Goal: Find contact information: Find contact information

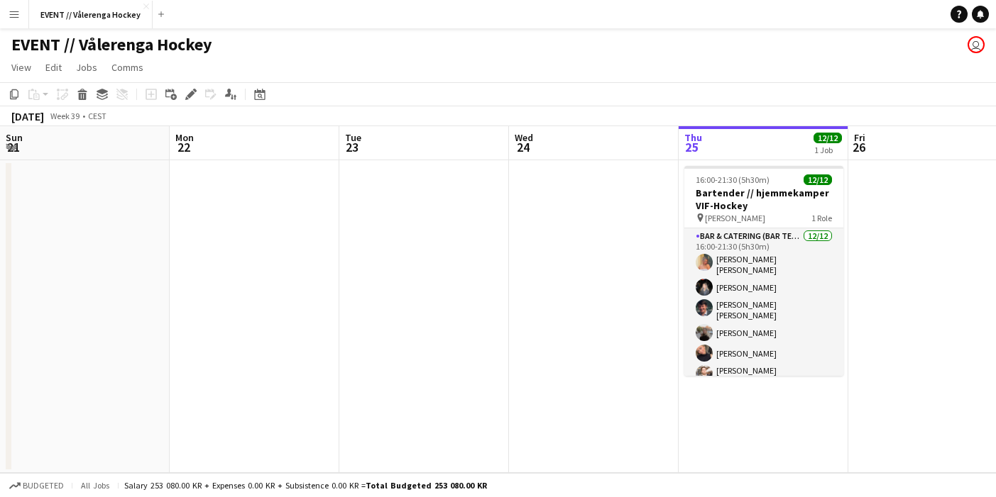
scroll to position [0, 339]
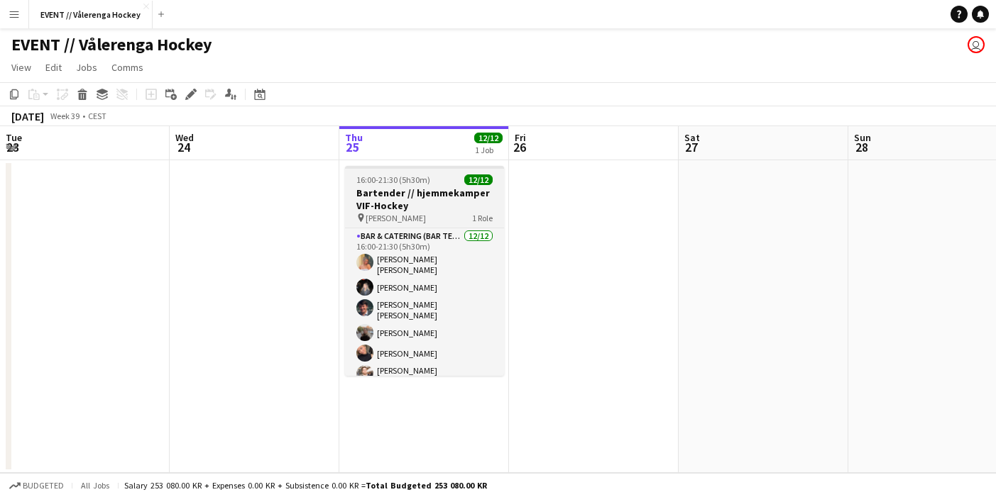
click at [442, 195] on h3 "Bartender // hjemmekamper VIF-Hockey" at bounding box center [424, 200] width 159 height 26
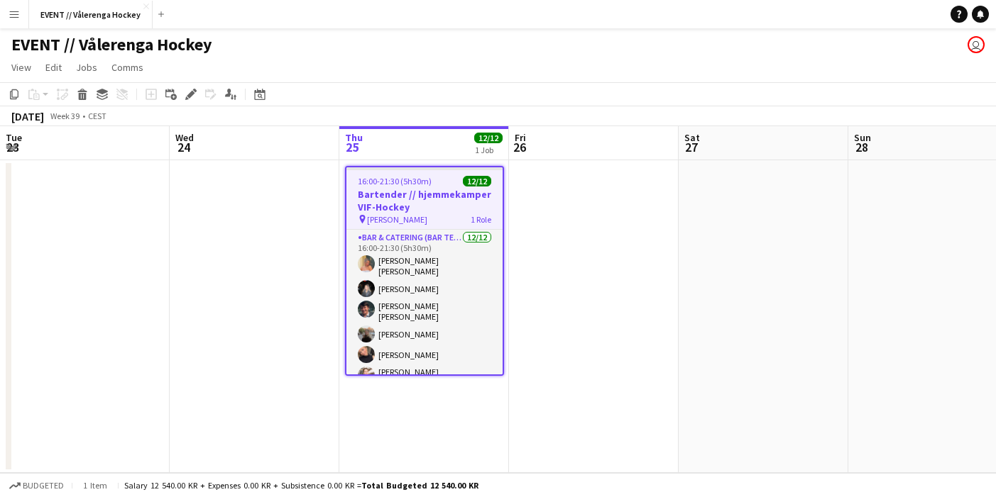
click at [463, 192] on h3 "Bartender // hjemmekamper VIF-Hockey" at bounding box center [424, 201] width 156 height 26
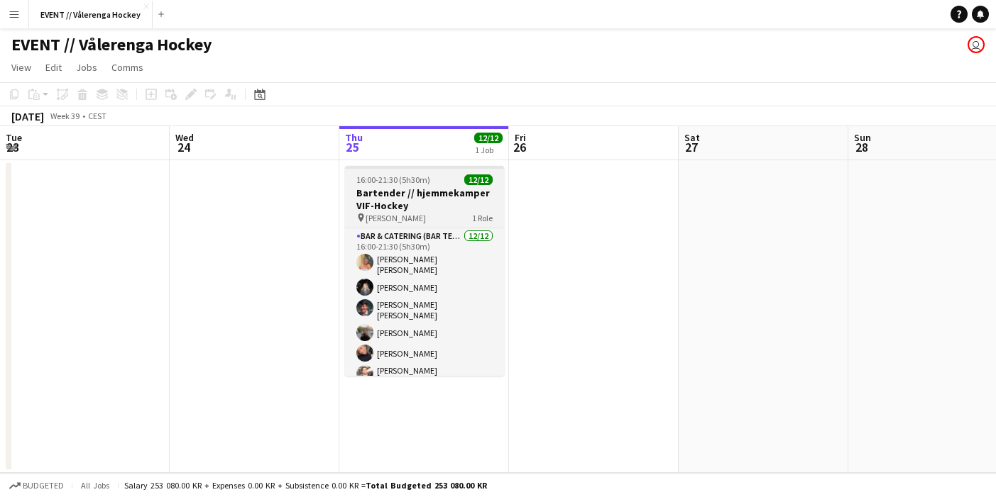
click at [463, 192] on h3 "Bartender // hjemmekamper VIF-Hockey" at bounding box center [424, 200] width 159 height 26
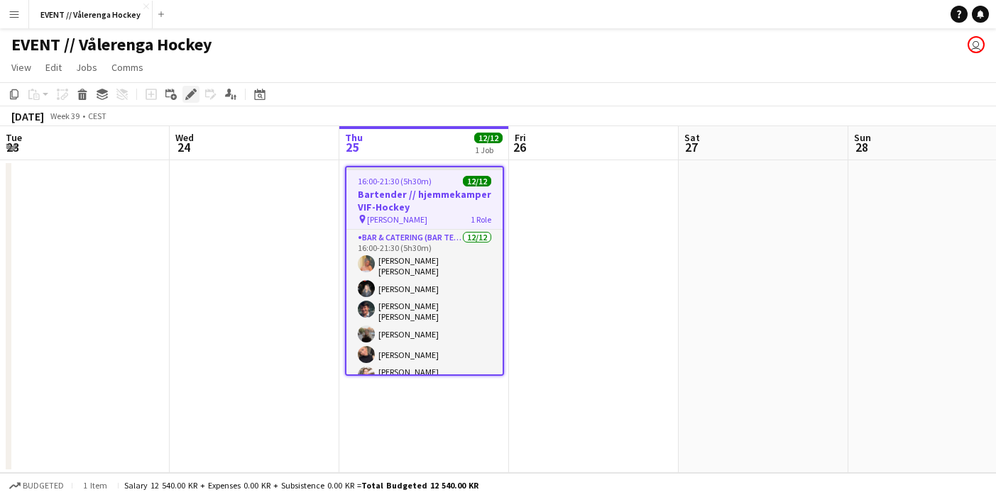
click at [185, 96] on div "Edit" at bounding box center [190, 94] width 17 height 17
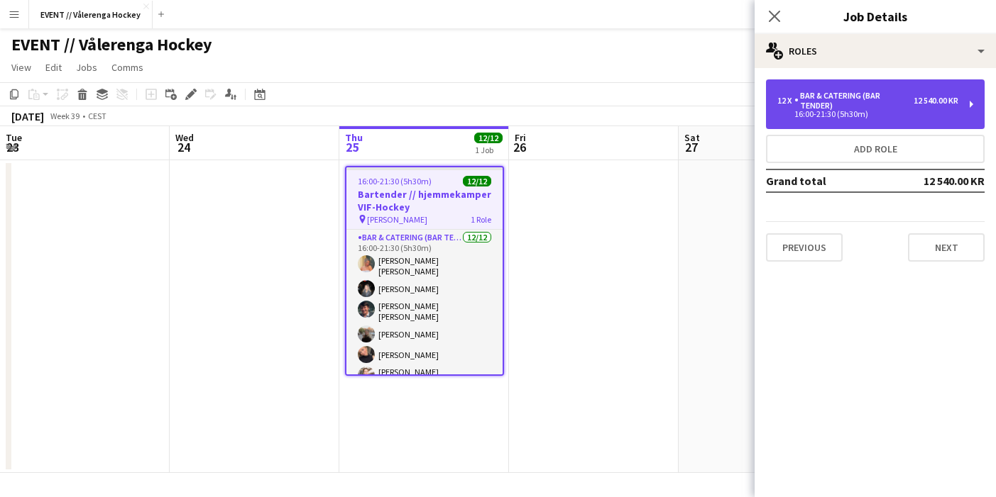
click at [822, 100] on div "Bar & Catering (Bar Tender)" at bounding box center [853, 101] width 119 height 20
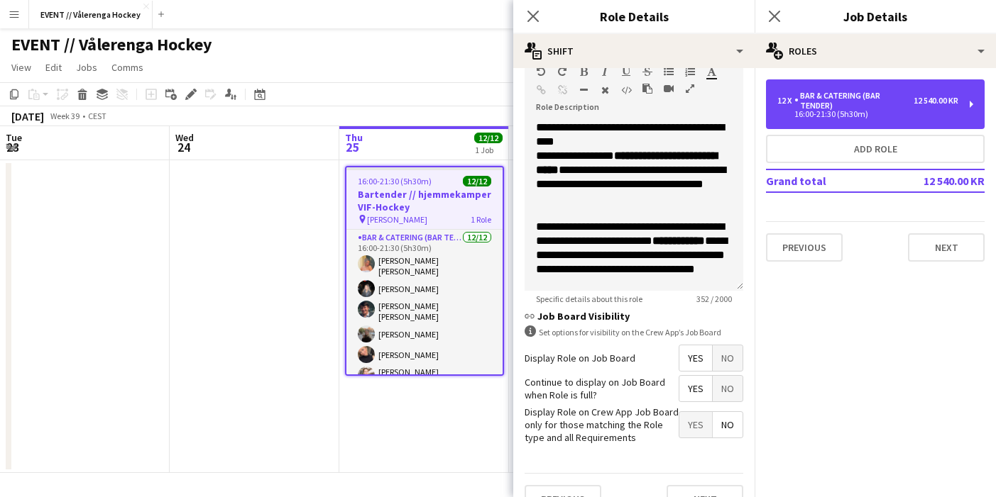
scroll to position [0, 0]
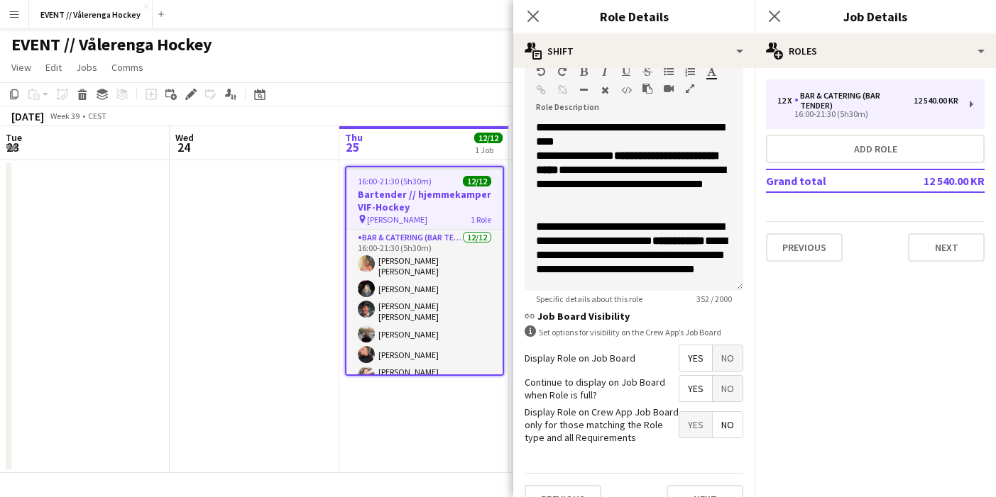
click at [272, 192] on app-date-cell at bounding box center [255, 316] width 170 height 313
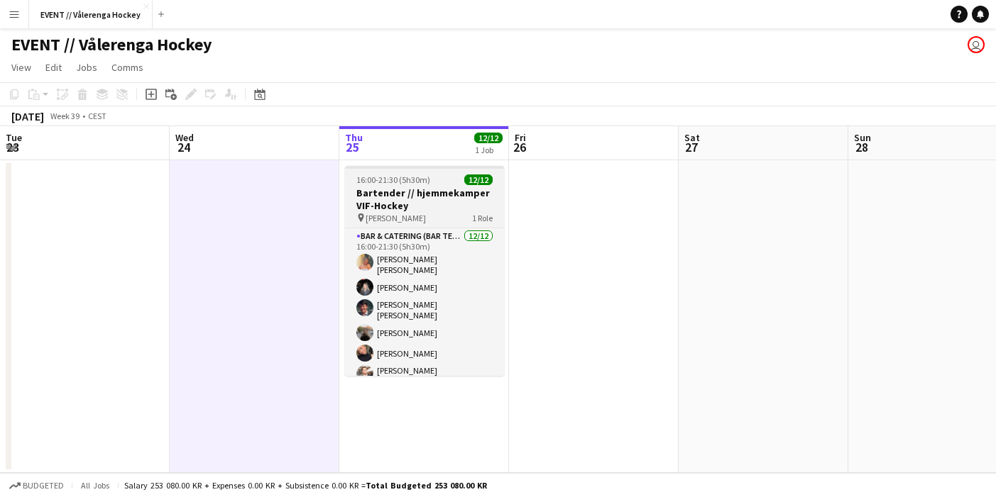
click at [462, 292] on app-card-role "Bar & Catering (Bar Tender) [DATE] 16:00-21:30 (5h30m) [PERSON_NAME] [PERSON_NA…" at bounding box center [424, 377] width 159 height 296
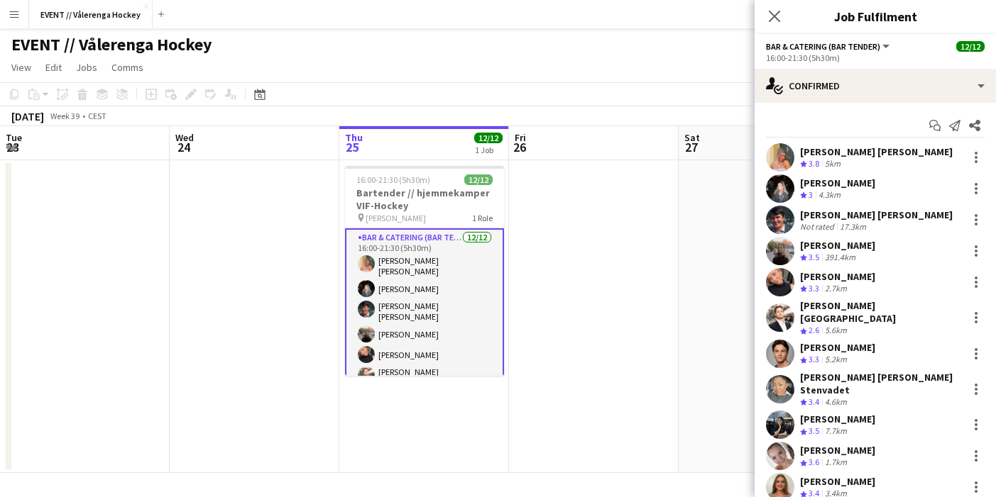
click at [780, 158] on app-user-avatar at bounding box center [780, 157] width 28 height 28
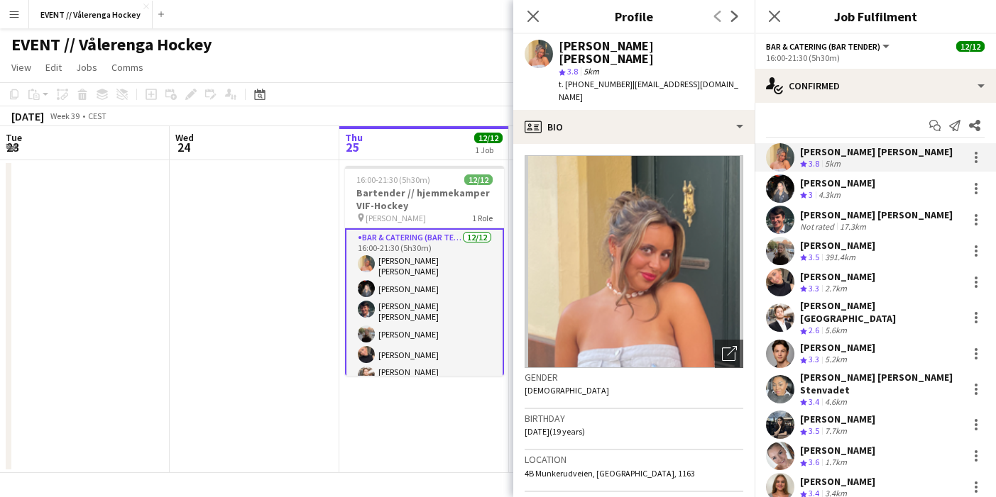
drag, startPoint x: 617, startPoint y: 69, endPoint x: 706, endPoint y: 71, distance: 88.7
click at [706, 78] on div "t. [PHONE_NUMBER] | [EMAIL_ADDRESS][DOMAIN_NAME]" at bounding box center [650, 91] width 185 height 26
copy span "[EMAIL_ADDRESS][DOMAIN_NAME]"
click at [782, 185] on app-user-avatar at bounding box center [780, 189] width 28 height 28
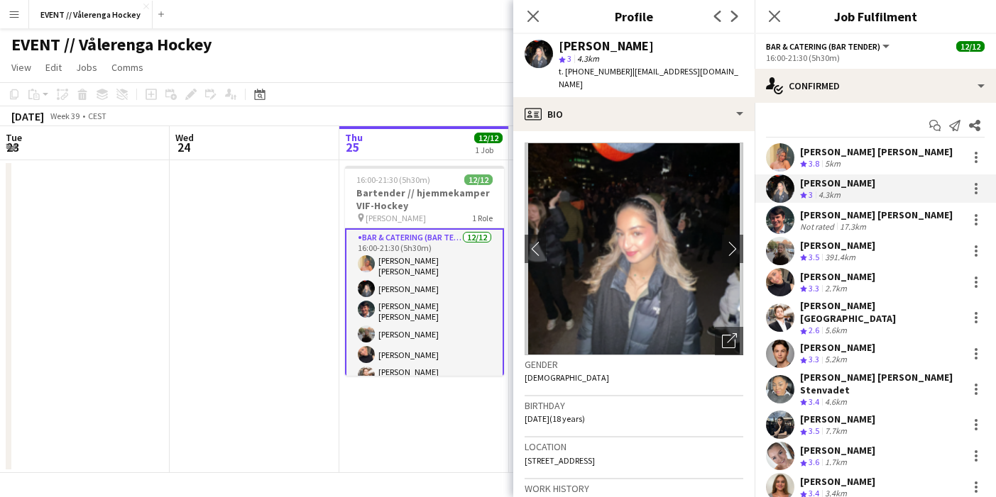
drag, startPoint x: 617, startPoint y: 70, endPoint x: 729, endPoint y: 72, distance: 111.4
click at [729, 72] on div "[PERSON_NAME] star 3 4.3km t. [PHONE_NUMBER] | [EMAIL_ADDRESS][DOMAIN_NAME]" at bounding box center [633, 65] width 241 height 63
copy span "[EMAIL_ADDRESS][DOMAIN_NAME]"
click at [781, 221] on app-user-avatar at bounding box center [780, 220] width 28 height 28
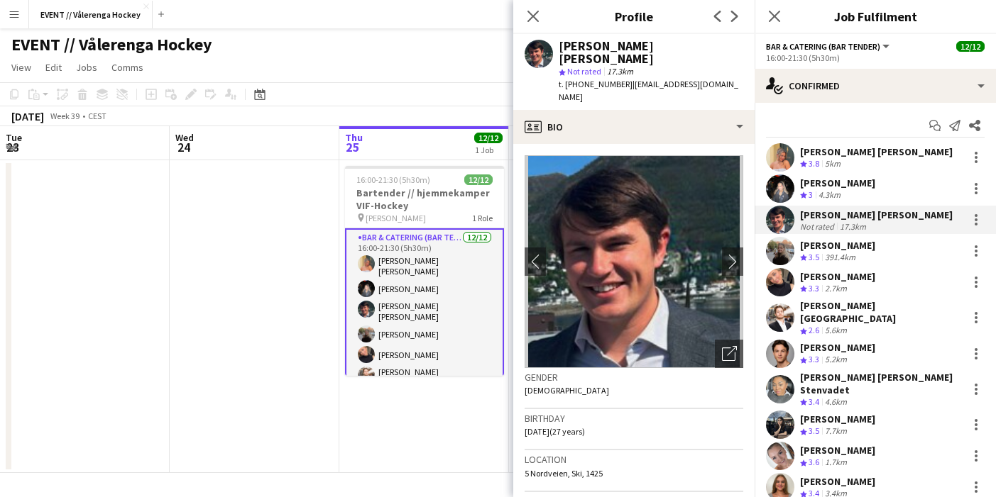
drag, startPoint x: 617, startPoint y: 71, endPoint x: 712, endPoint y: 75, distance: 94.5
click at [712, 75] on div "[PERSON_NAME] [PERSON_NAME] star Not rated 17.3km t. [PHONE_NUMBER] | [EMAIL_AD…" at bounding box center [633, 72] width 241 height 76
copy span "[EMAIL_ADDRESS][DOMAIN_NAME]"
click at [782, 252] on app-user-avatar at bounding box center [780, 251] width 28 height 28
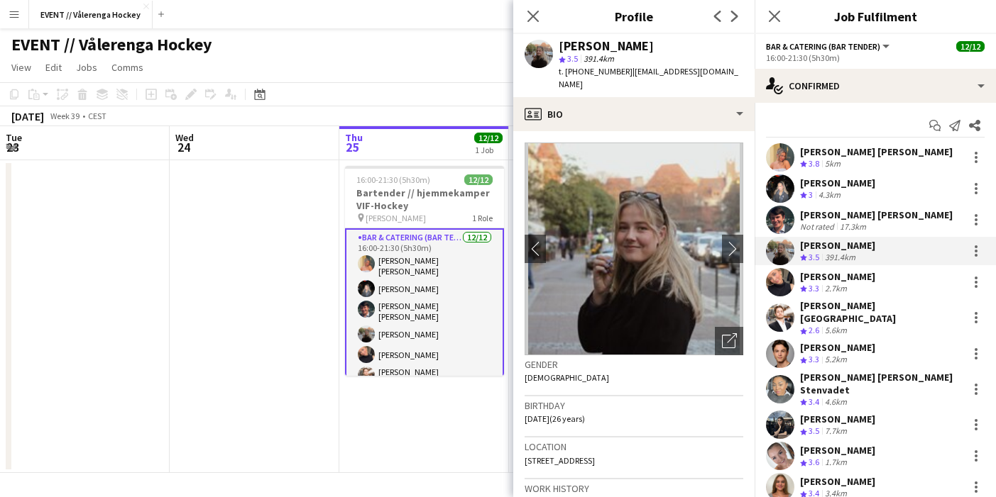
drag, startPoint x: 619, startPoint y: 69, endPoint x: 712, endPoint y: 70, distance: 93.0
click at [712, 70] on div "[PERSON_NAME] star 3.5 391.4km t. [PHONE_NUMBER] | [EMAIL_ADDRESS][DOMAIN_NAME]" at bounding box center [633, 65] width 241 height 63
copy span "[EMAIL_ADDRESS][DOMAIN_NAME]"
click at [775, 279] on app-user-avatar at bounding box center [780, 282] width 28 height 28
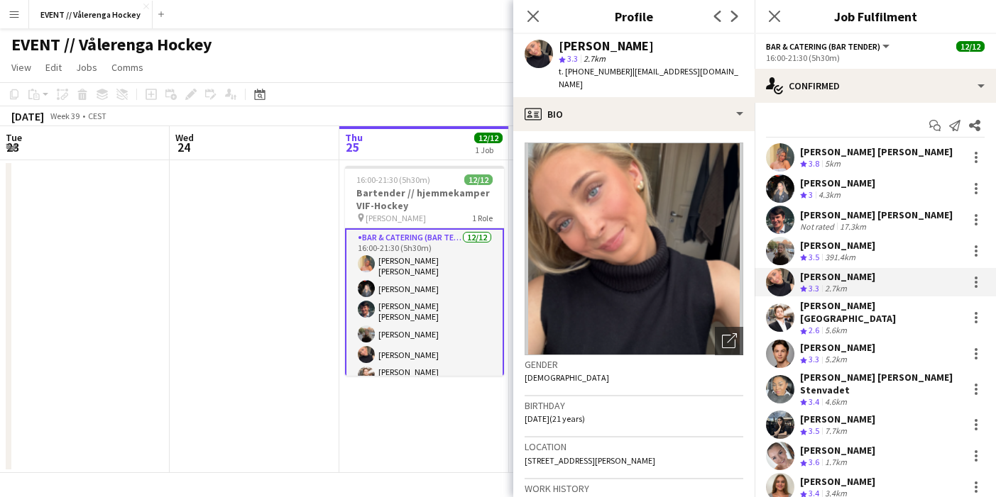
drag, startPoint x: 616, startPoint y: 70, endPoint x: 731, endPoint y: 77, distance: 115.2
click at [731, 77] on div "t. [PHONE_NUMBER] | [EMAIL_ADDRESS][DOMAIN_NAME]" at bounding box center [650, 78] width 185 height 26
copy span "[EMAIL_ADDRESS][DOMAIN_NAME]"
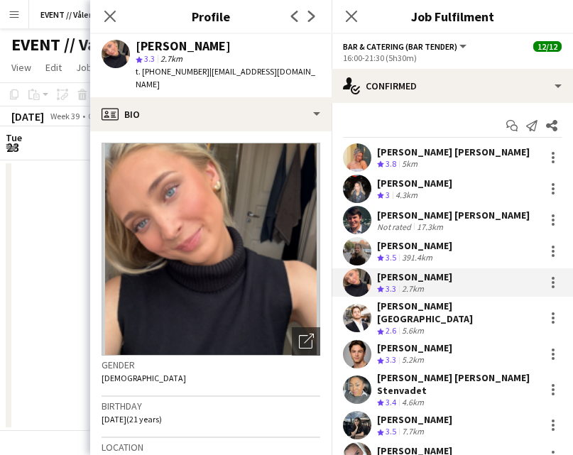
click at [355, 318] on app-user-avatar at bounding box center [357, 318] width 28 height 28
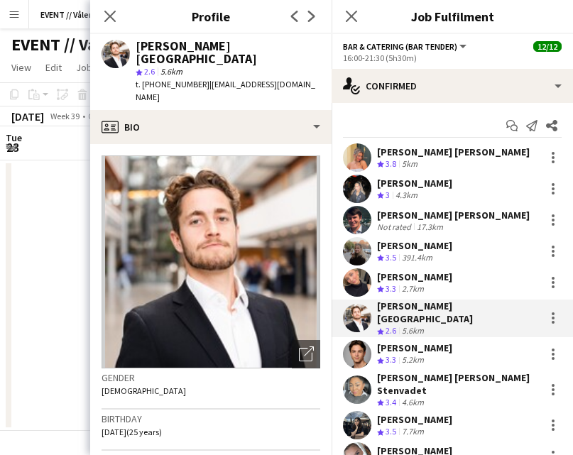
drag, startPoint x: 194, startPoint y: 69, endPoint x: 279, endPoint y: 73, distance: 85.3
click at [279, 73] on app-profile-header "[PERSON_NAME] Lærum star 2.6 5.6km t. [PHONE_NUMBER] | [EMAIL_ADDRESS][DOMAIN_N…" at bounding box center [210, 72] width 241 height 76
copy span "[EMAIL_ADDRESS][DOMAIN_NAME]"
click at [361, 344] on app-user-avatar at bounding box center [357, 354] width 28 height 28
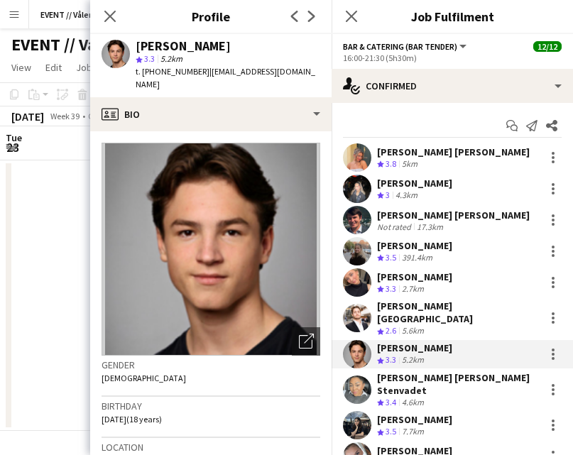
drag, startPoint x: 194, startPoint y: 70, endPoint x: 327, endPoint y: 74, distance: 133.5
click at [327, 74] on app-profile-header "[PERSON_NAME] star 3.3 5.2km t. [PHONE_NUMBER] | [EMAIL_ADDRESS][DOMAIN_NAME]" at bounding box center [210, 65] width 241 height 63
copy span "[EMAIL_ADDRESS][DOMAIN_NAME]"
click at [356, 375] on app-user-avatar at bounding box center [357, 389] width 28 height 28
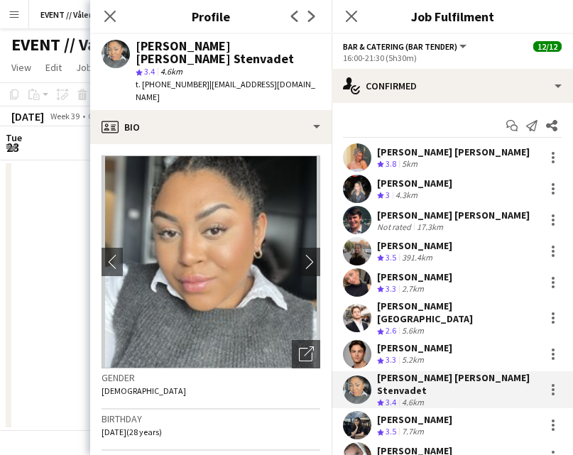
click at [199, 90] on div "t. [PHONE_NUMBER] | [EMAIL_ADDRESS][DOMAIN_NAME]" at bounding box center [228, 91] width 185 height 26
drag, startPoint x: 194, startPoint y: 84, endPoint x: 308, endPoint y: 89, distance: 114.3
click at [308, 89] on div "t. [PHONE_NUMBER] | [EMAIL_ADDRESS][DOMAIN_NAME]" at bounding box center [228, 91] width 185 height 26
copy span "[EMAIL_ADDRESS][DOMAIN_NAME]"
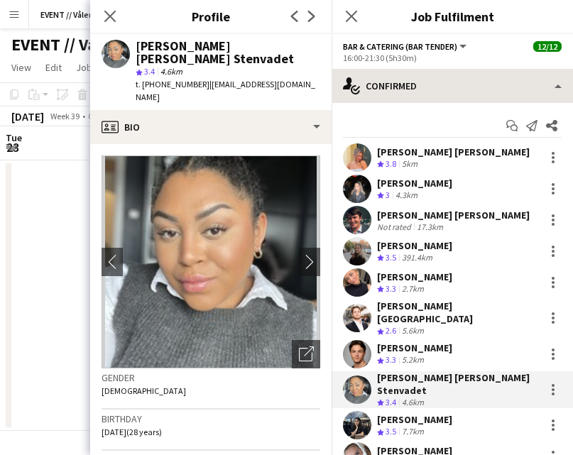
click at [356, 411] on app-user-avatar at bounding box center [357, 425] width 28 height 28
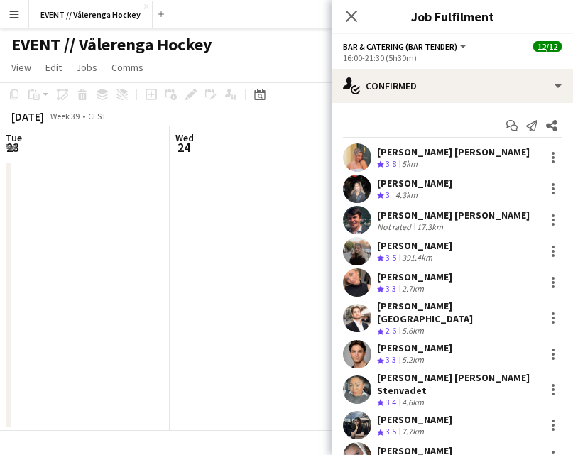
click at [370, 411] on app-user-avatar at bounding box center [357, 425] width 28 height 28
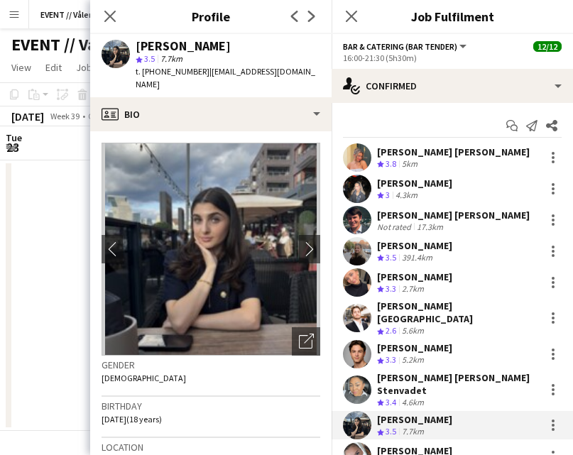
drag, startPoint x: 194, startPoint y: 70, endPoint x: 300, endPoint y: 72, distance: 105.7
click at [300, 72] on div "[PERSON_NAME] star 3.5 7.7km t. [PHONE_NUMBER] | [EMAIL_ADDRESS][DOMAIN_NAME]" at bounding box center [210, 65] width 241 height 63
copy span "[EMAIL_ADDRESS][DOMAIN_NAME]"
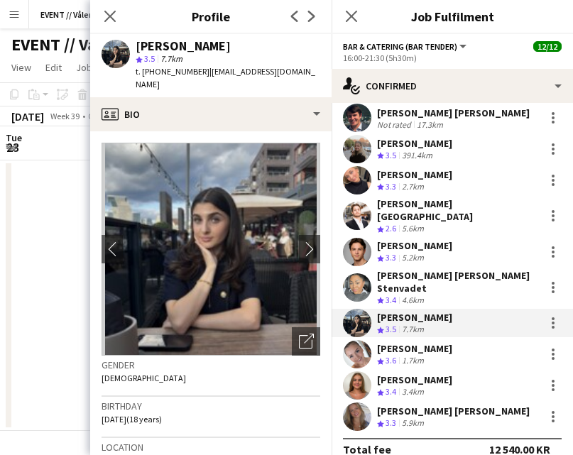
scroll to position [101, 0]
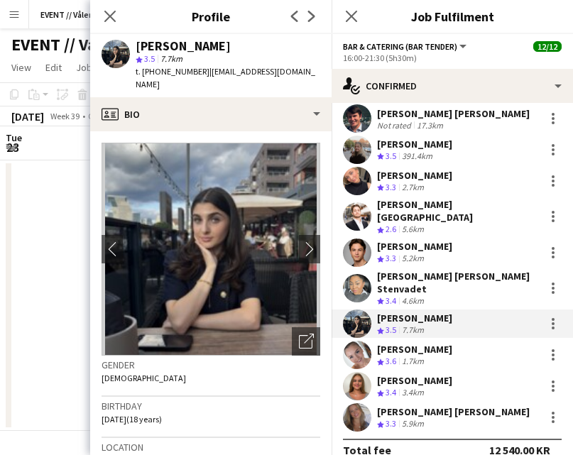
click at [358, 341] on app-user-avatar at bounding box center [357, 355] width 28 height 28
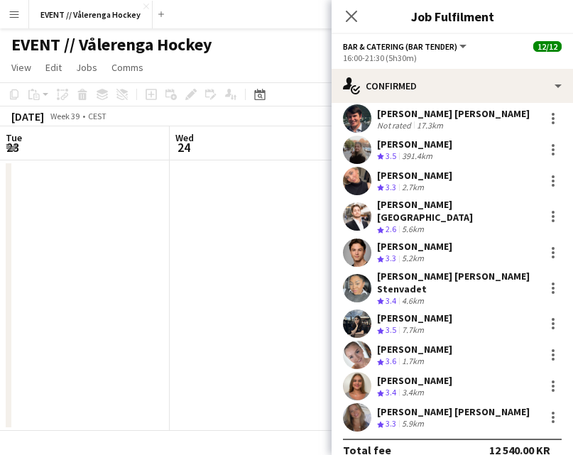
click at [363, 341] on app-user-avatar at bounding box center [357, 355] width 28 height 28
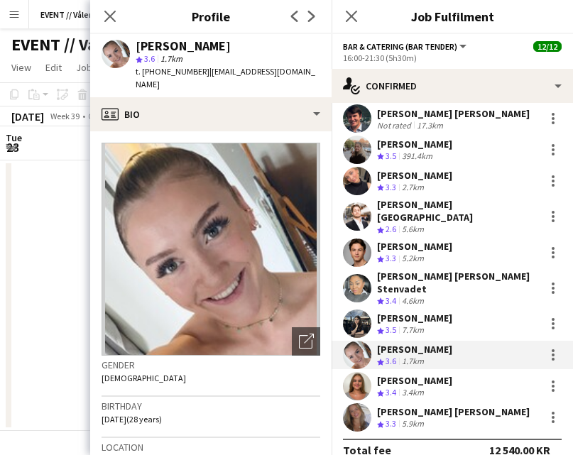
drag, startPoint x: 194, startPoint y: 72, endPoint x: 300, endPoint y: 75, distance: 105.8
click at [300, 75] on div "[PERSON_NAME] star 3.6 1.7km t. [PHONE_NUMBER] | [EMAIL_ADDRESS][DOMAIN_NAME]" at bounding box center [210, 65] width 241 height 63
copy span "[EMAIL_ADDRESS][DOMAIN_NAME]"
click at [356, 372] on app-user-avatar at bounding box center [357, 386] width 28 height 28
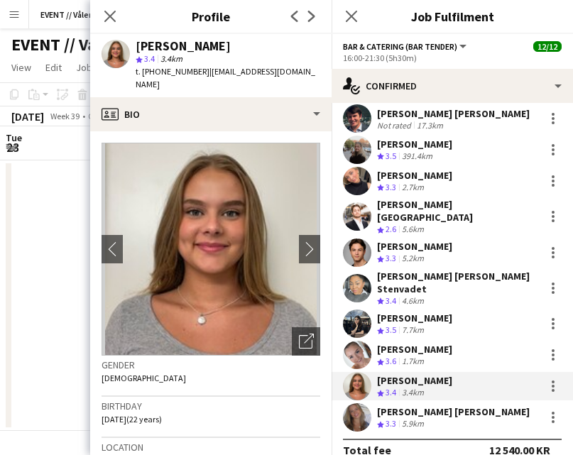
drag, startPoint x: 194, startPoint y: 71, endPoint x: 280, endPoint y: 71, distance: 85.9
click at [280, 71] on div "[PERSON_NAME] star 3.4 3.4km t. [PHONE_NUMBER] | [EMAIL_ADDRESS][DOMAIN_NAME]" at bounding box center [210, 65] width 241 height 63
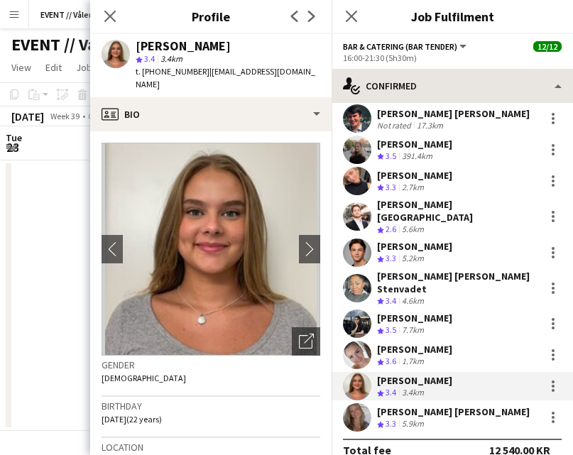
scroll to position [0, 0]
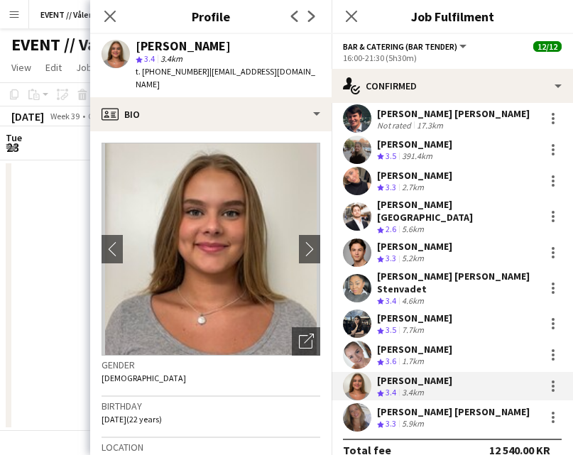
click at [363, 406] on app-user-avatar at bounding box center [357, 417] width 28 height 28
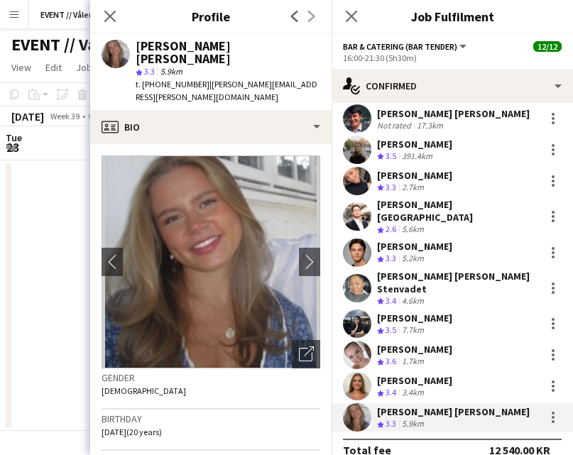
drag, startPoint x: 194, startPoint y: 70, endPoint x: 304, endPoint y: 75, distance: 109.4
click at [304, 75] on div "[PERSON_NAME] [PERSON_NAME] star 3.3 5.9km t. [PHONE_NUMBER] | [PERSON_NAME][EM…" at bounding box center [210, 72] width 241 height 76
